Goal: Information Seeking & Learning: Learn about a topic

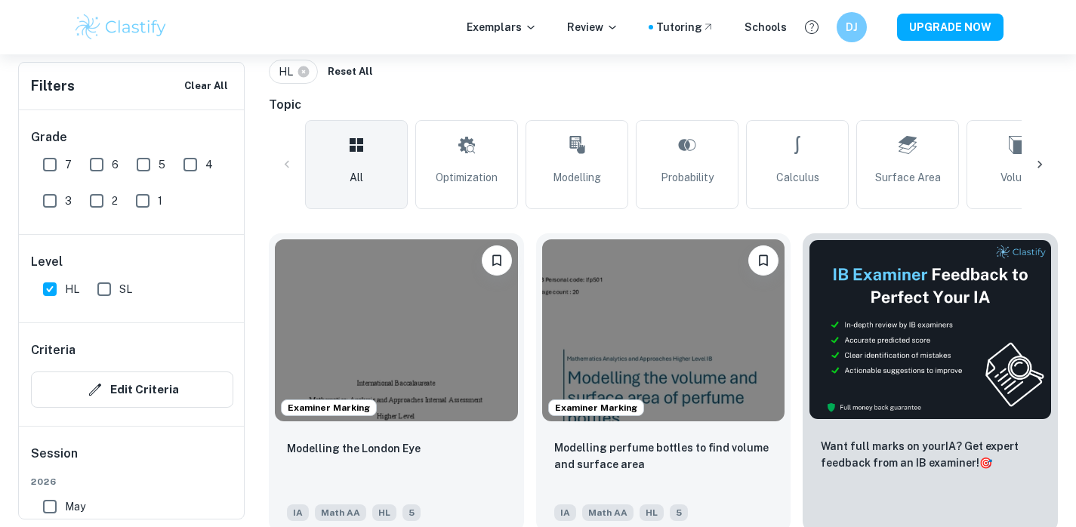
scroll to position [414, 0]
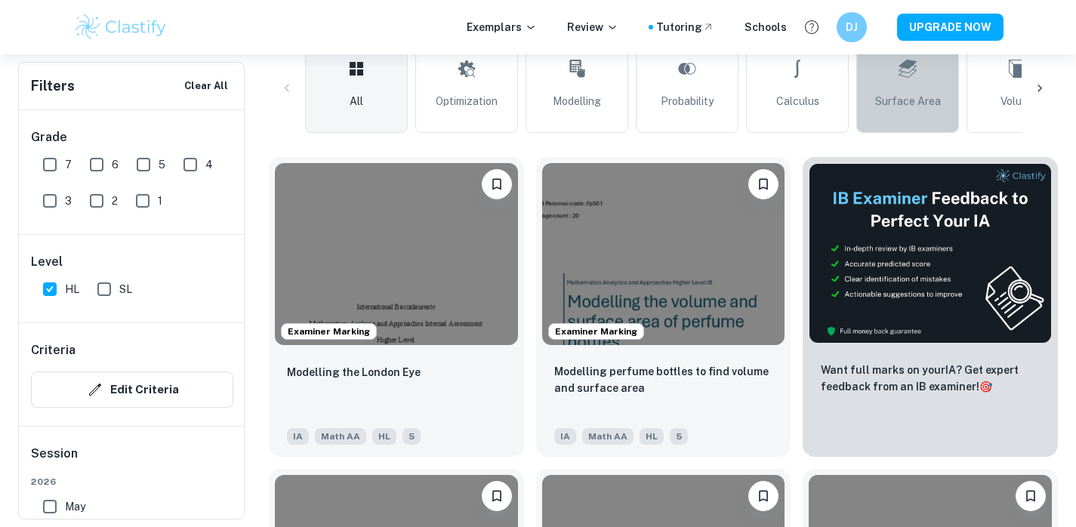
click at [913, 82] on icon at bounding box center [908, 69] width 18 height 36
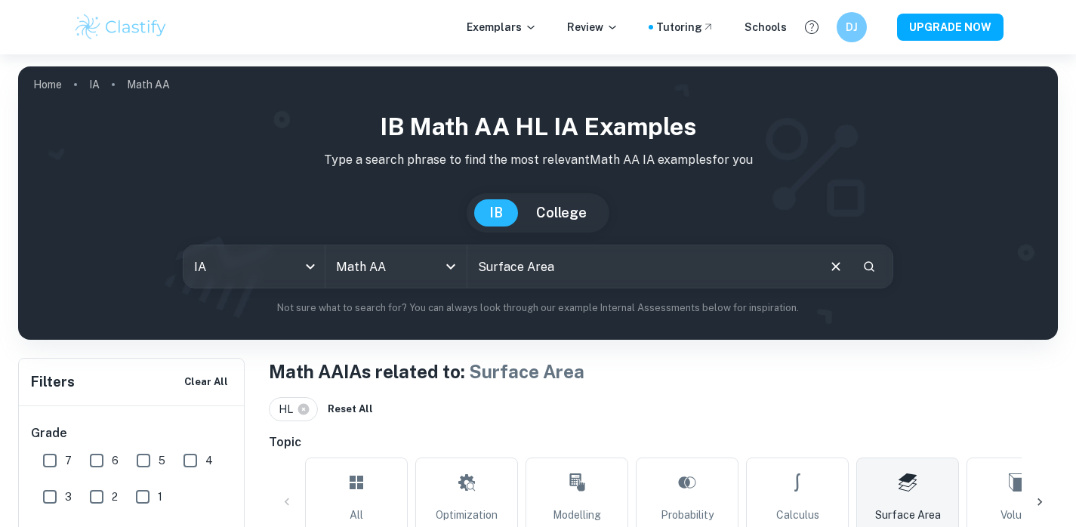
scroll to position [522, 0]
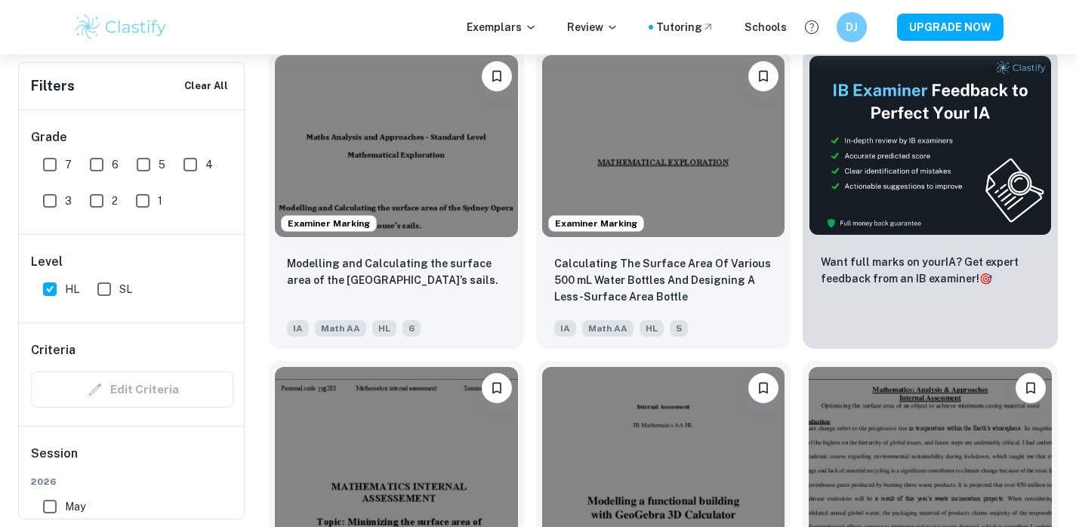
click at [48, 161] on input "7" at bounding box center [50, 165] width 30 height 30
checkbox input "true"
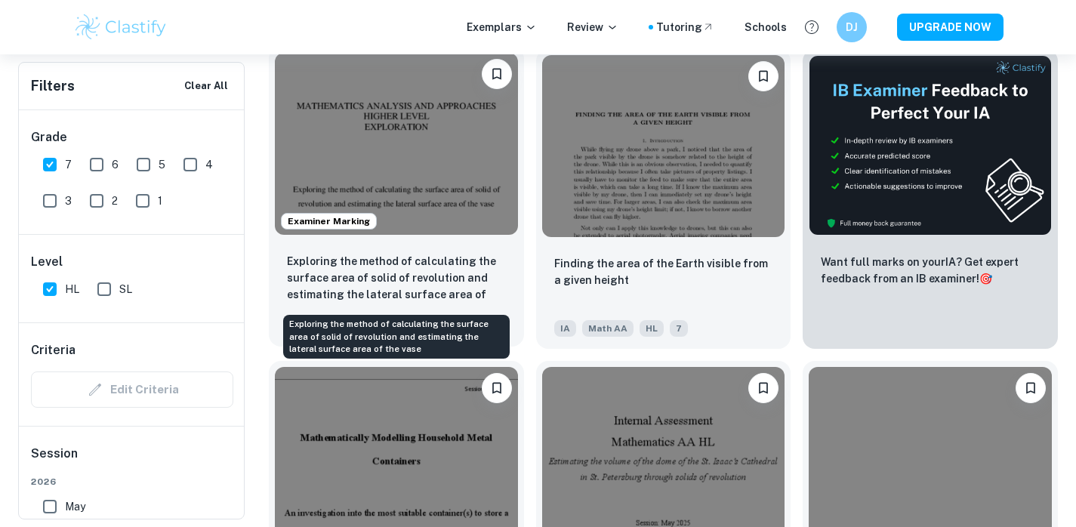
click at [464, 279] on p "Exploring the method of calculating the surface area of solid of revolution and…" at bounding box center [396, 278] width 219 height 51
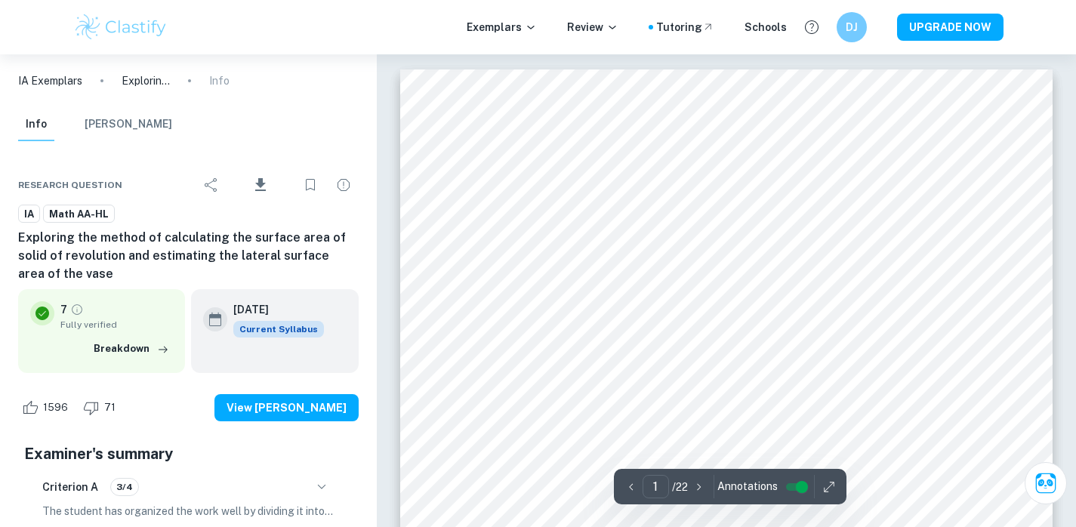
scroll to position [51, 0]
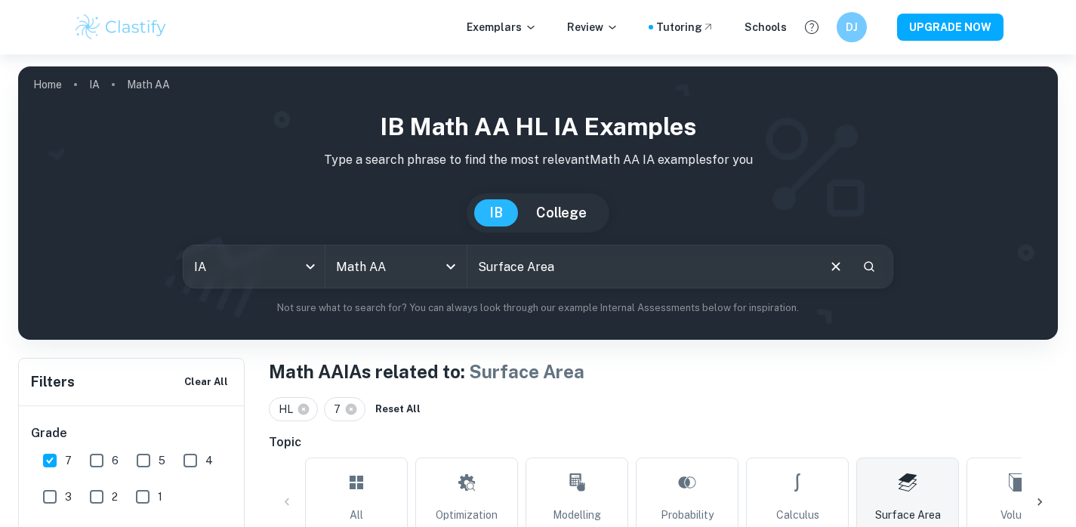
click at [536, 273] on input "Surface Area" at bounding box center [642, 267] width 349 height 42
click at [490, 266] on input "Surface Area" at bounding box center [642, 267] width 349 height 42
type input "ball"
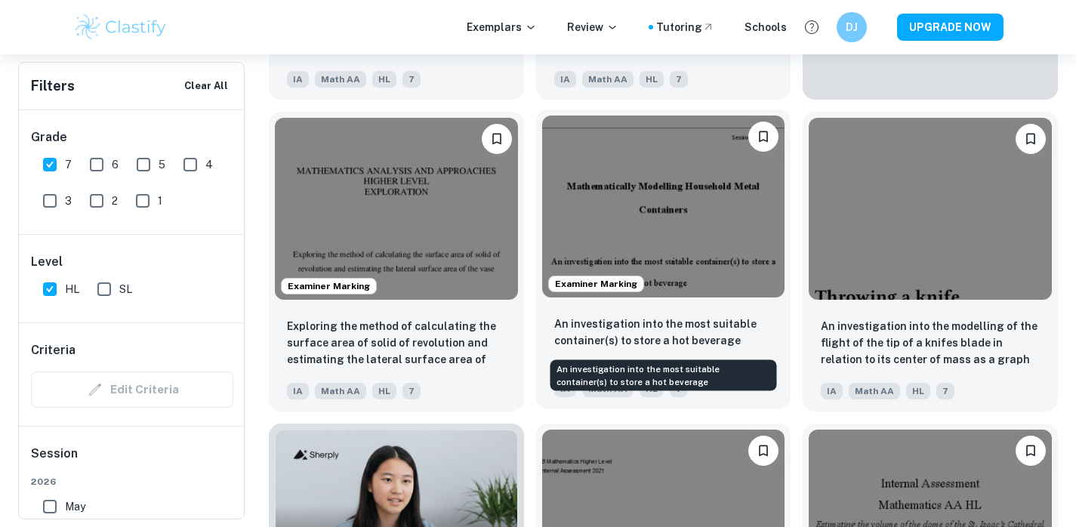
scroll to position [773, 0]
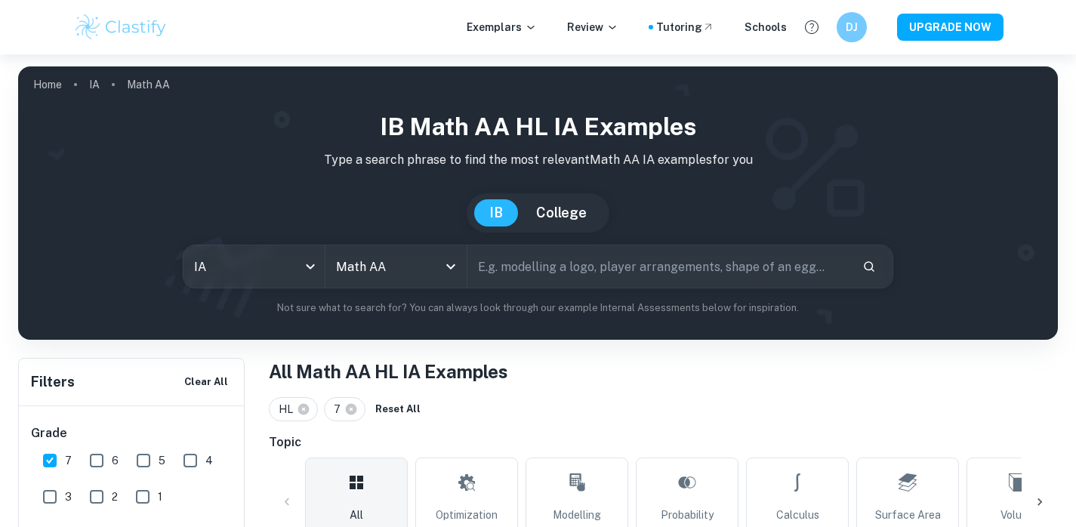
click at [547, 273] on input "text" at bounding box center [660, 267] width 384 height 42
type input "ball area"
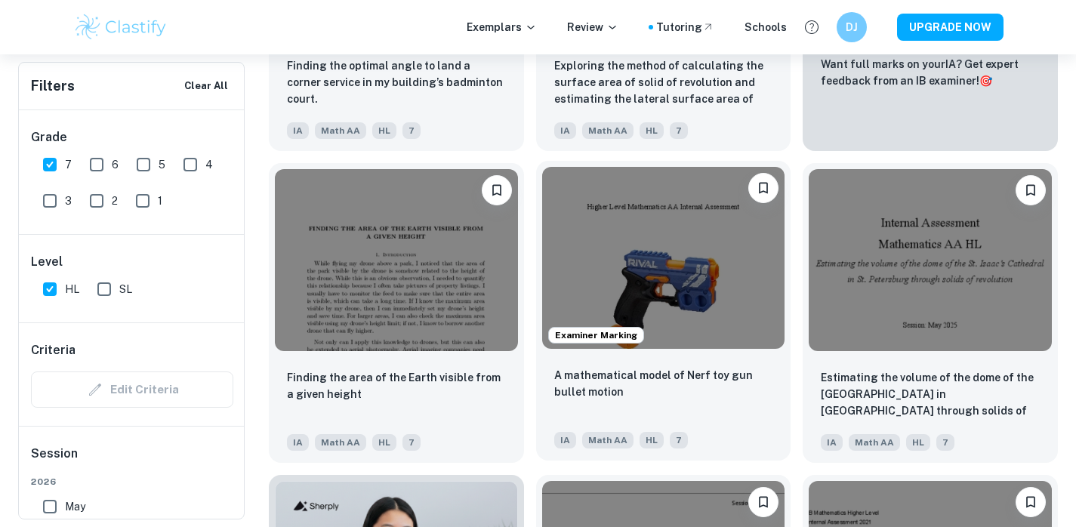
scroll to position [730, 0]
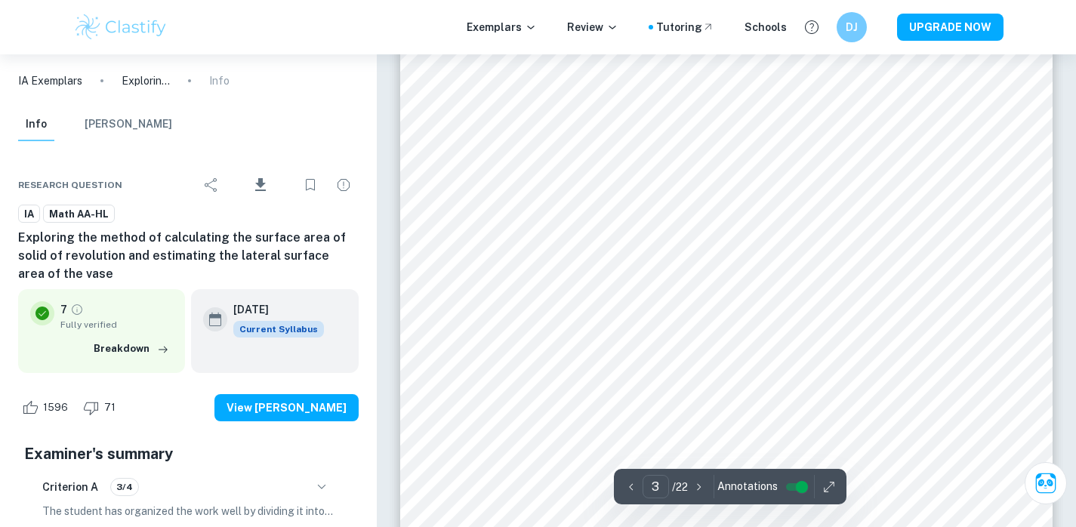
scroll to position [2228, 0]
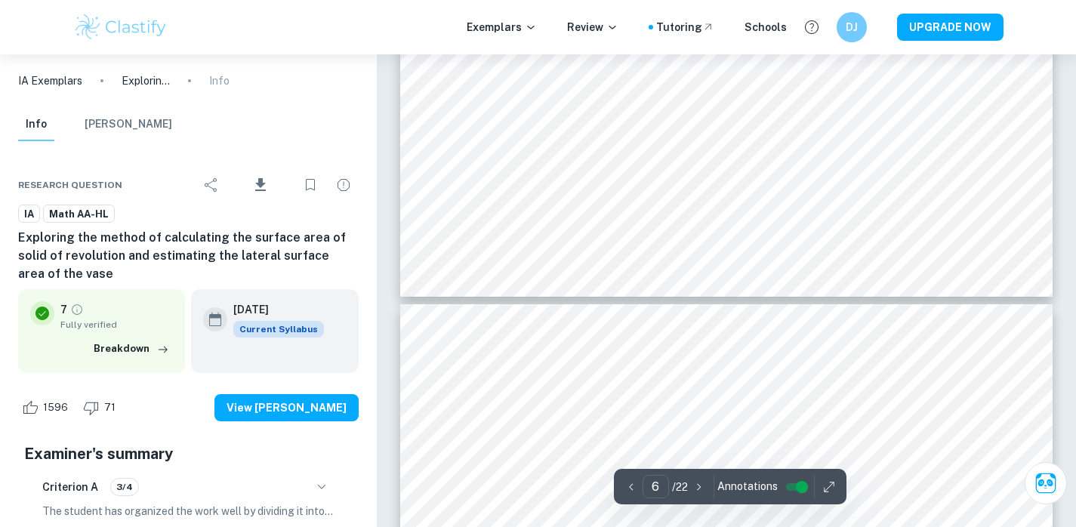
type input "7"
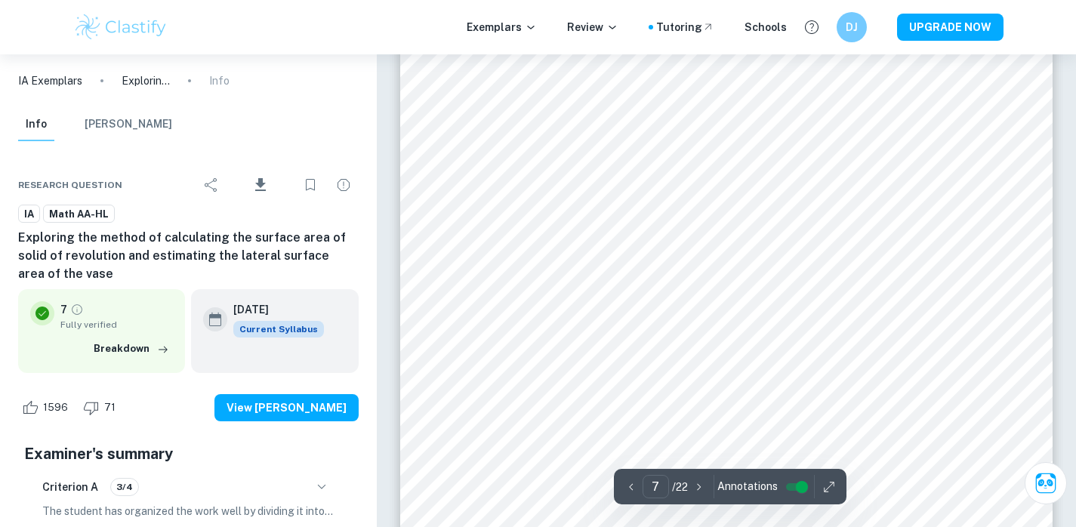
scroll to position [6130, 0]
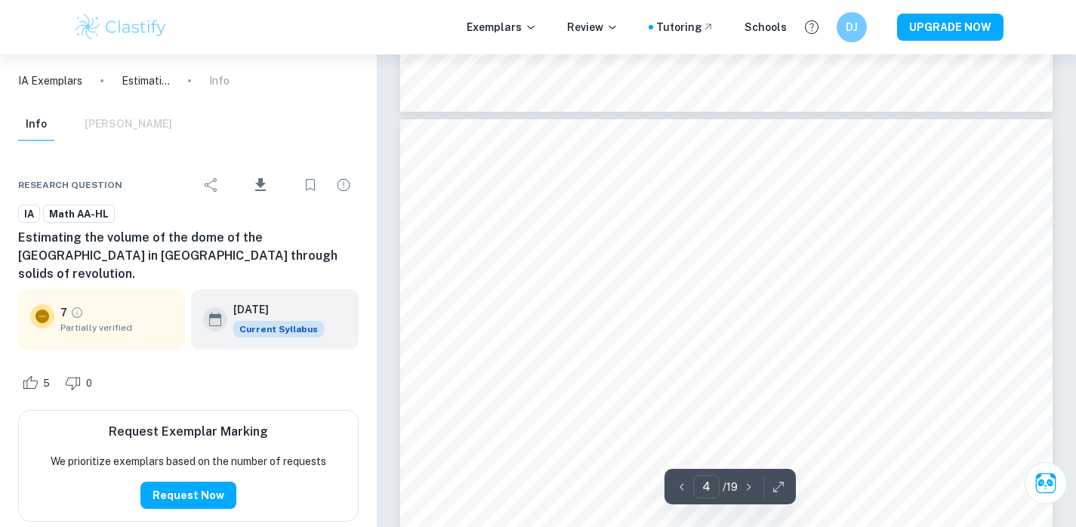
scroll to position [3077, 0]
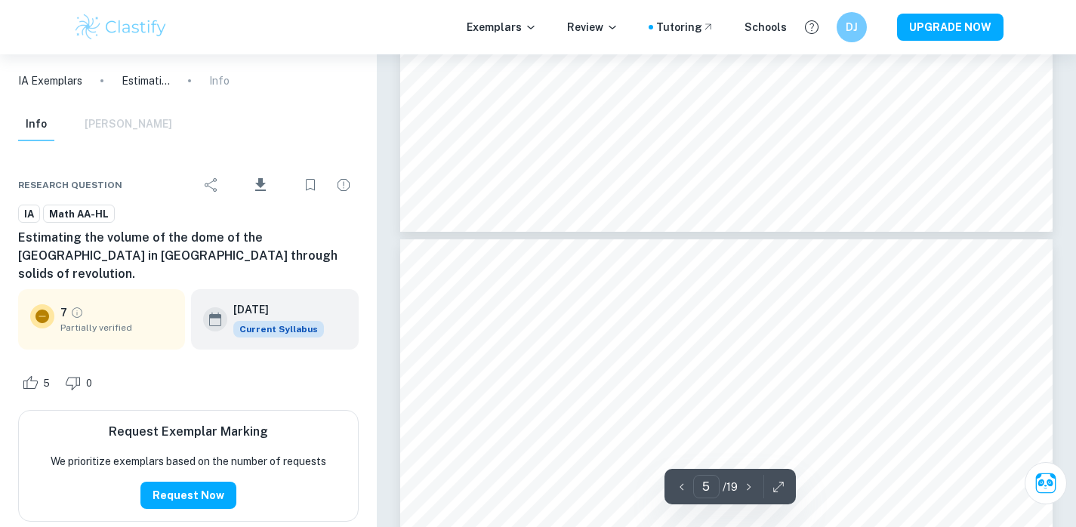
type input "6"
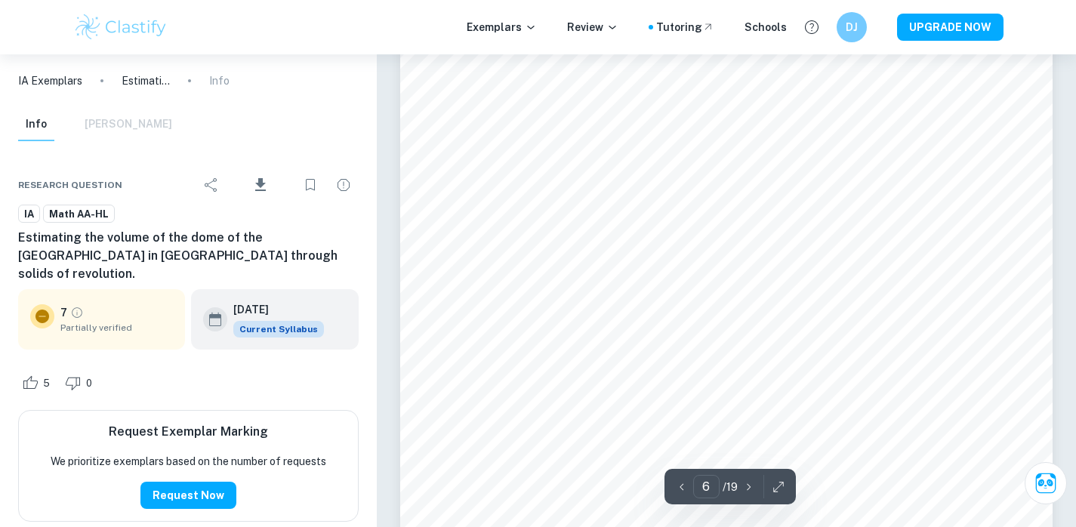
scroll to position [4988, 0]
